Goal: Find specific page/section: Find specific page/section

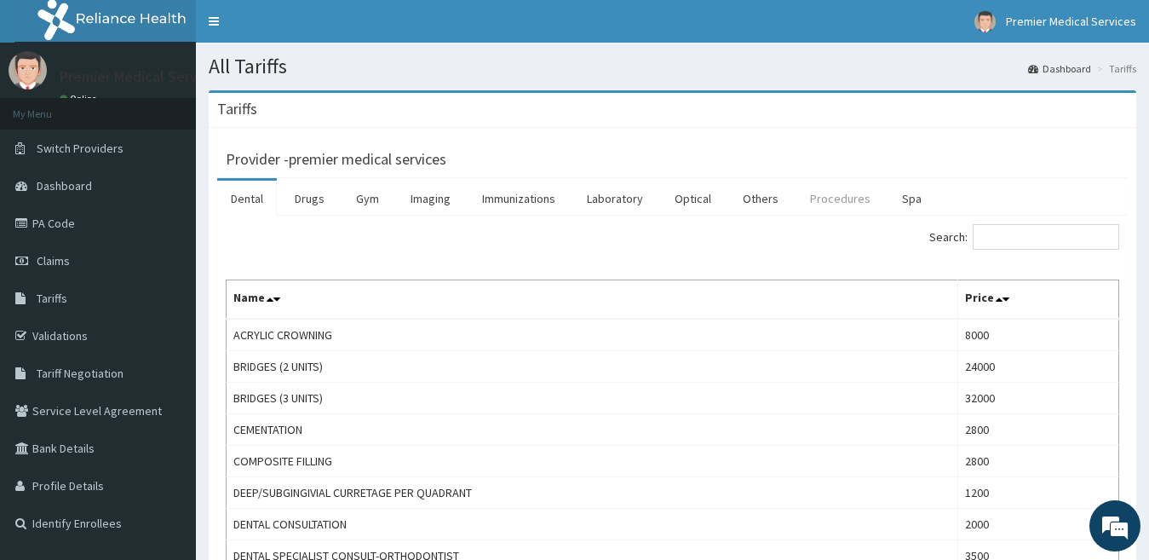
click at [818, 190] on link "Procedures" at bounding box center [841, 199] width 88 height 36
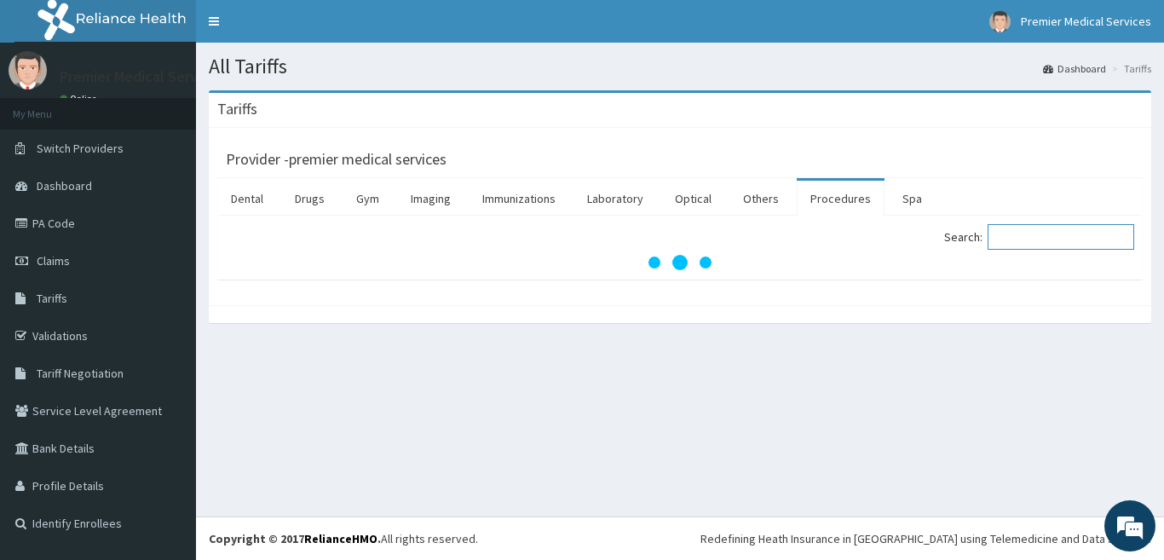
click at [1035, 242] on input "Search:" at bounding box center [1060, 237] width 147 height 26
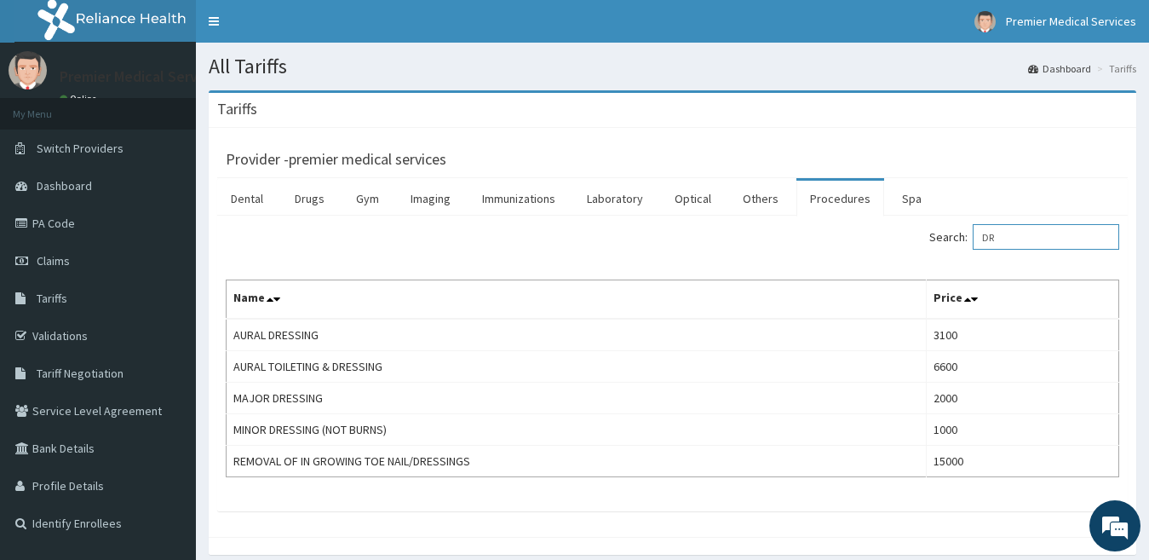
type input "D"
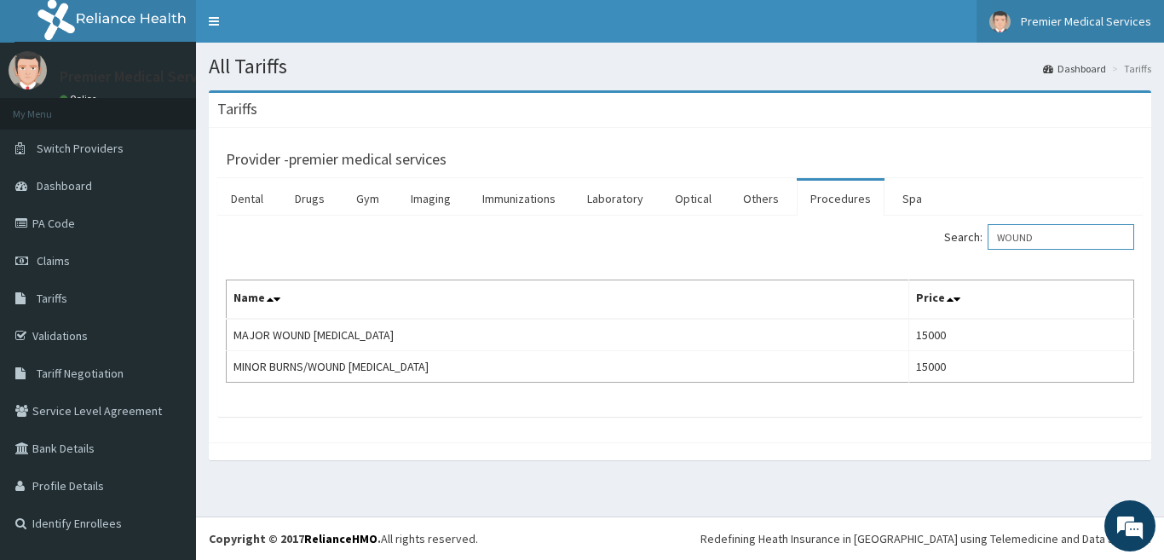
type input "WOUND"
